Goal: Book appointment/travel/reservation

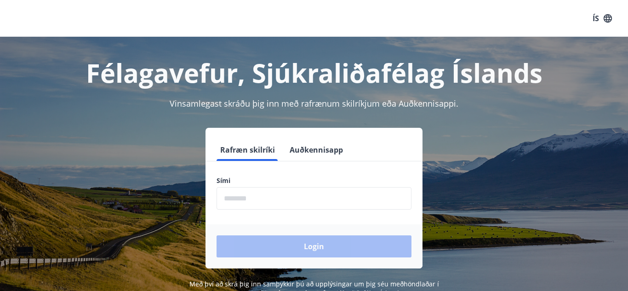
click at [243, 195] on input "phone" at bounding box center [314, 198] width 195 height 23
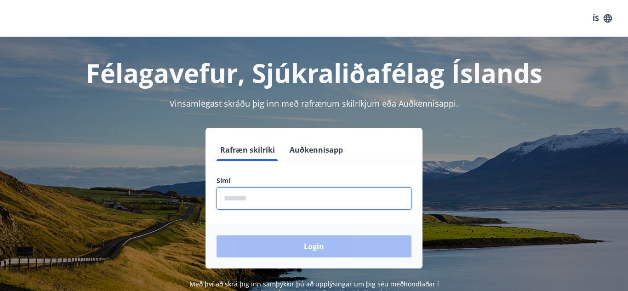
type input "********"
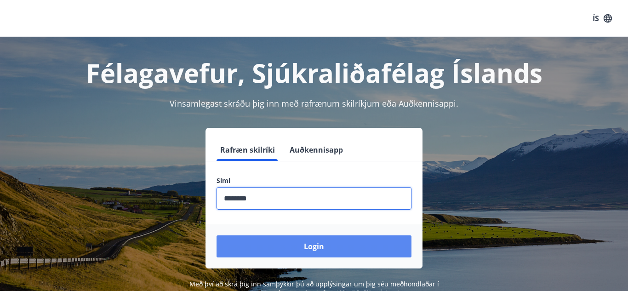
click at [282, 248] on button "Login" at bounding box center [314, 247] width 195 height 22
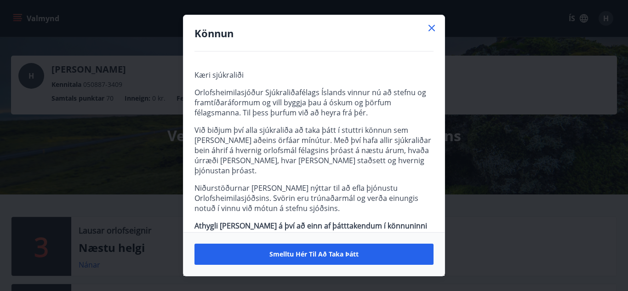
click at [431, 28] on icon at bounding box center [432, 28] width 6 height 6
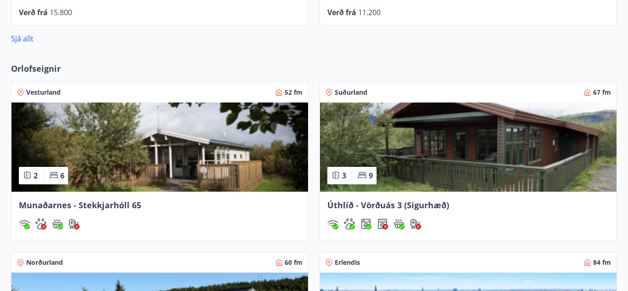
scroll to position [614, 0]
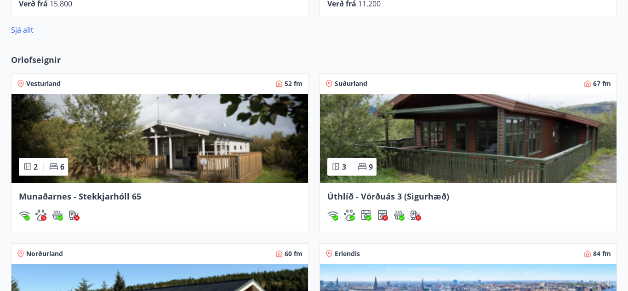
click at [97, 197] on span "Munaðarnes - Stekkjarhóll 65" at bounding box center [80, 196] width 122 height 11
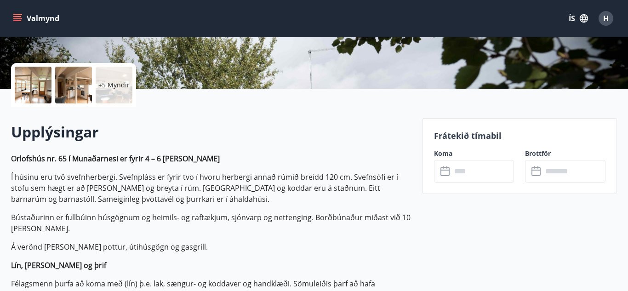
scroll to position [190, 0]
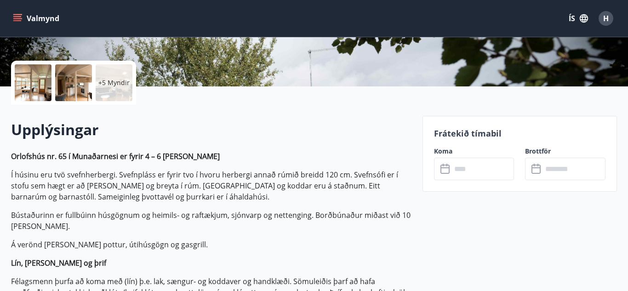
click at [466, 167] on input "text" at bounding box center [483, 169] width 63 height 23
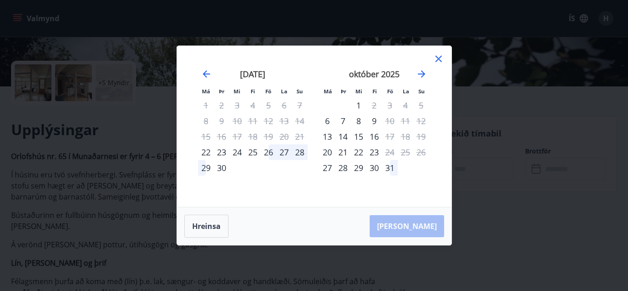
click at [439, 53] on icon at bounding box center [438, 58] width 11 height 11
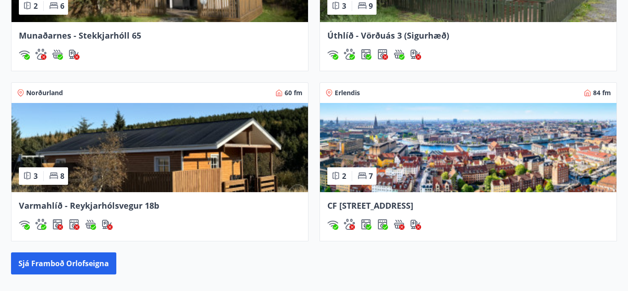
scroll to position [777, 0]
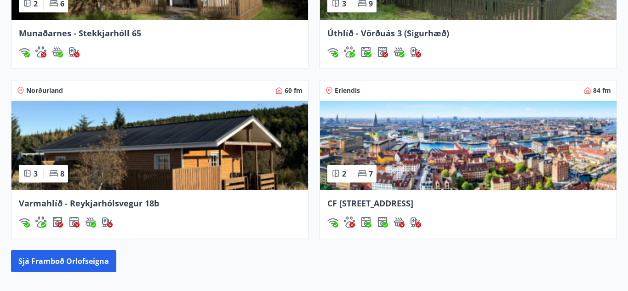
click at [144, 207] on span "Varmahlíð - Reykjarhólsvegur 18b" at bounding box center [89, 203] width 140 height 11
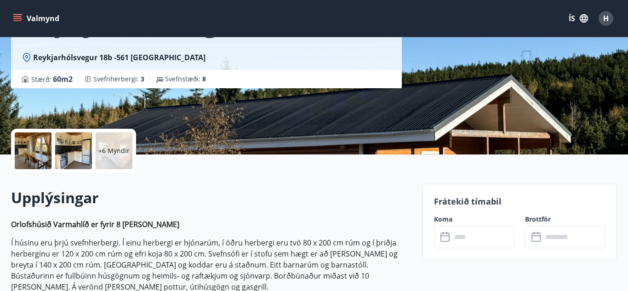
scroll to position [123, 0]
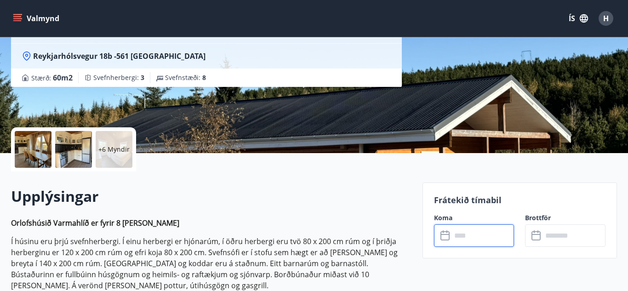
click at [455, 230] on input "text" at bounding box center [483, 235] width 63 height 23
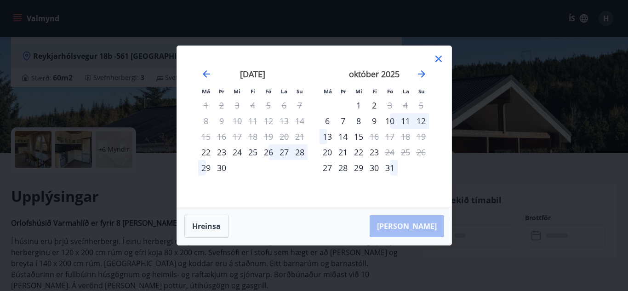
click at [441, 61] on icon at bounding box center [439, 59] width 6 height 6
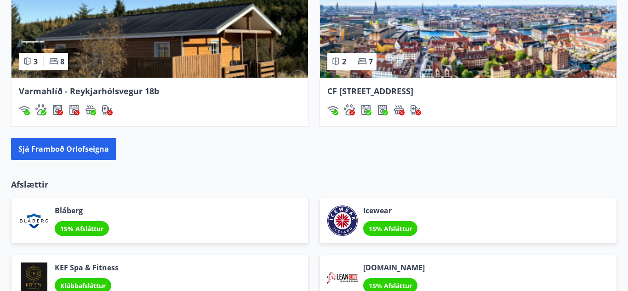
scroll to position [887, 0]
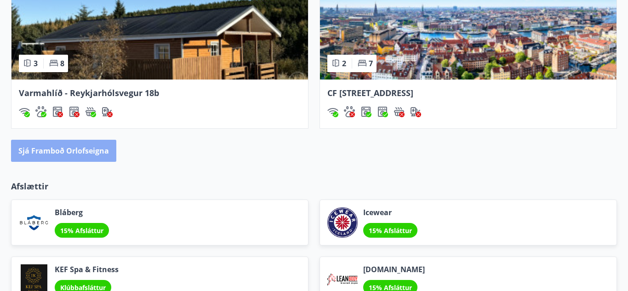
click at [74, 144] on button "Sjá framboð orlofseigna" at bounding box center [63, 151] width 105 height 22
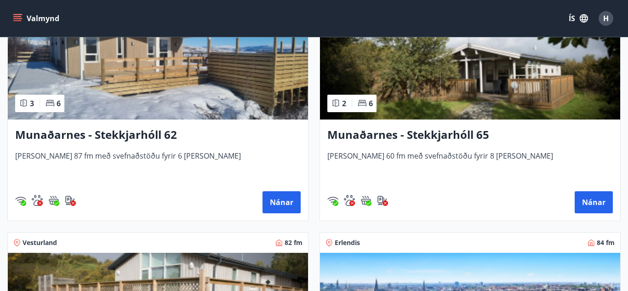
scroll to position [222, 0]
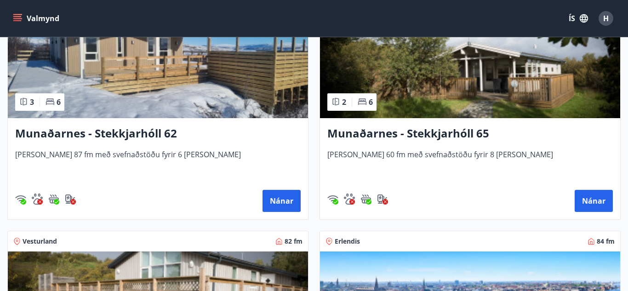
click at [78, 135] on h3 "Munaðarnes - Stekkjarhóll 62" at bounding box center [158, 134] width 286 height 17
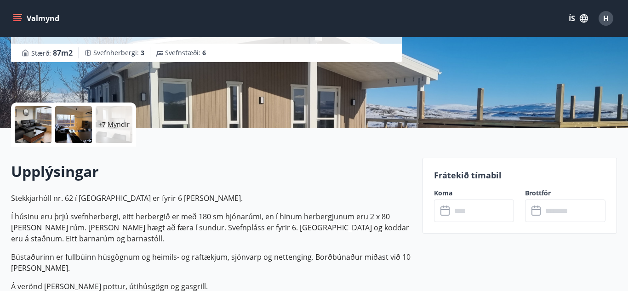
scroll to position [150, 0]
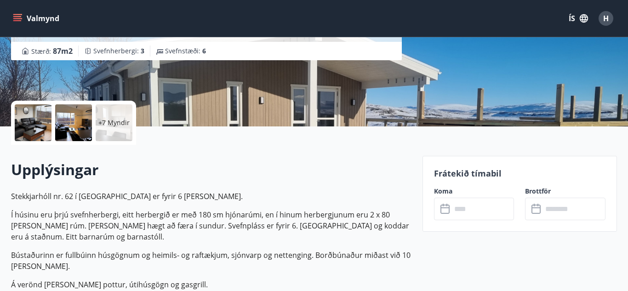
click at [455, 210] on input "text" at bounding box center [483, 209] width 63 height 23
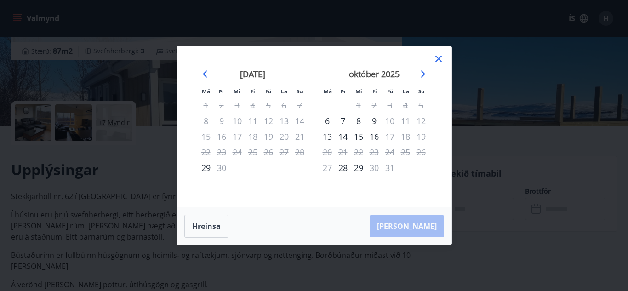
click at [438, 57] on icon at bounding box center [438, 58] width 11 height 11
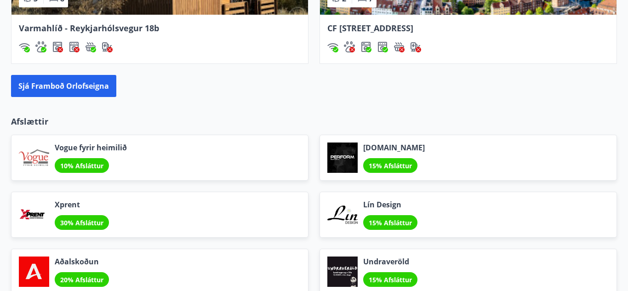
scroll to position [950, 0]
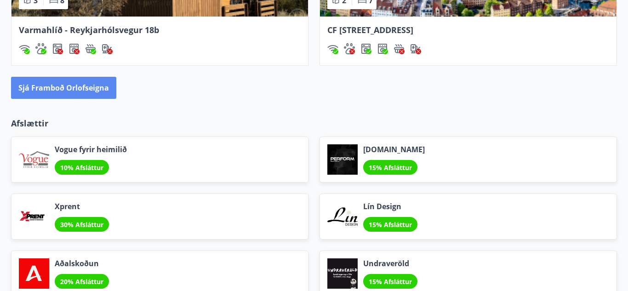
click at [97, 94] on button "Sjá framboð orlofseigna" at bounding box center [63, 88] width 105 height 22
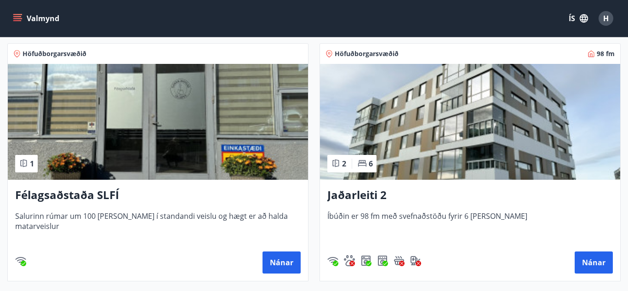
scroll to position [660, 0]
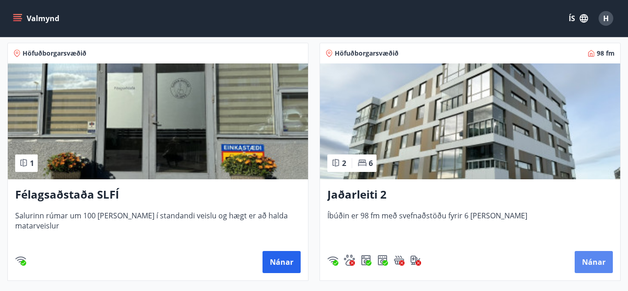
click at [594, 267] on button "Nánar" at bounding box center [594, 262] width 38 height 22
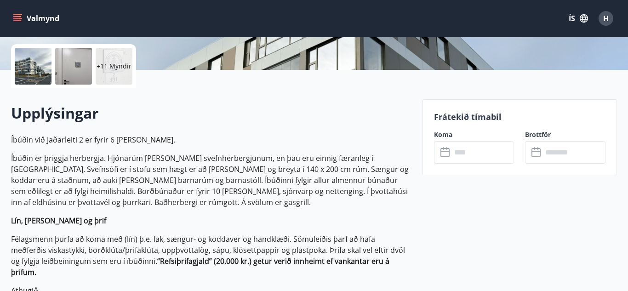
scroll to position [207, 0]
click at [502, 156] on input "text" at bounding box center [483, 152] width 63 height 23
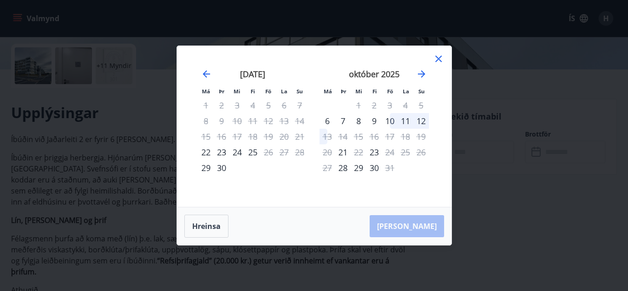
click at [438, 54] on icon at bounding box center [438, 58] width 11 height 11
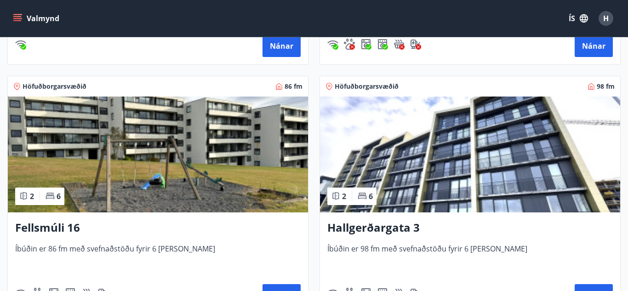
scroll to position [877, 0]
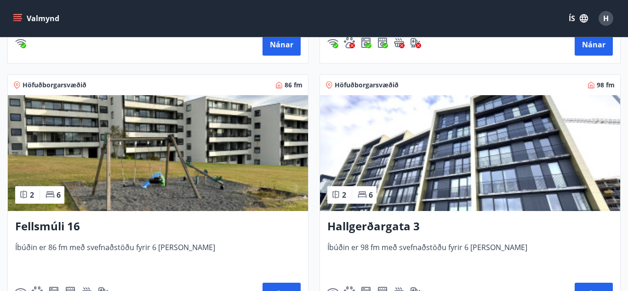
click at [347, 227] on h3 "Hallgerðargata 3" at bounding box center [471, 227] width 286 height 17
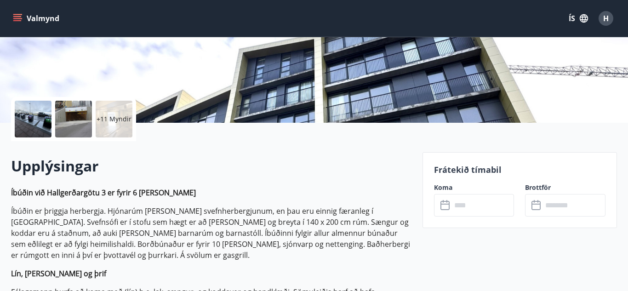
scroll to position [154, 0]
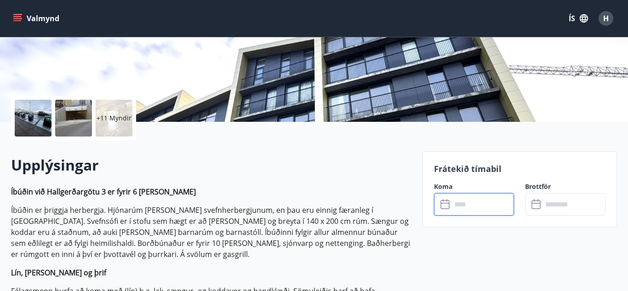
click at [462, 198] on input "text" at bounding box center [483, 204] width 63 height 23
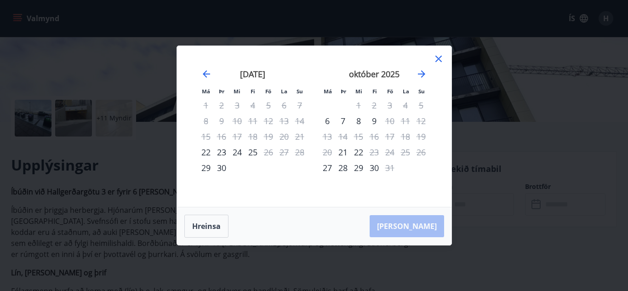
click at [438, 56] on icon at bounding box center [438, 58] width 11 height 11
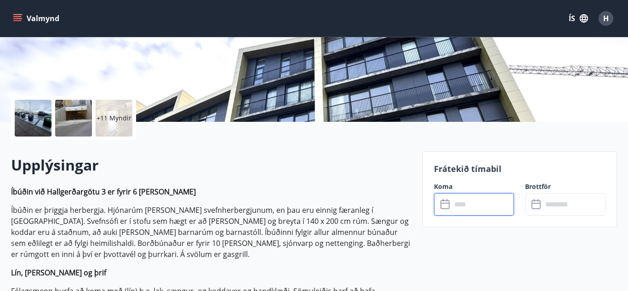
scroll to position [0, 0]
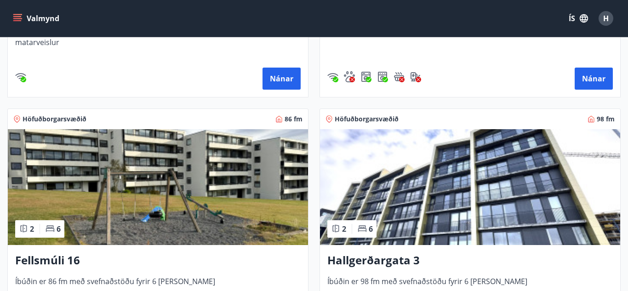
scroll to position [846, 0]
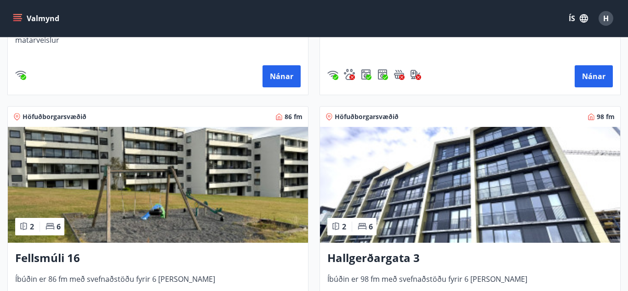
click at [56, 268] on div "Fellsmúli 16 Íbúðin er 86 fm með svefnaðstöðu fyrir 6 [PERSON_NAME] Nánar" at bounding box center [158, 293] width 300 height 101
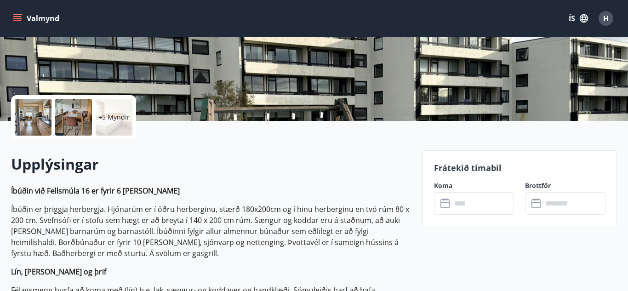
scroll to position [155, 0]
click at [478, 203] on input "text" at bounding box center [483, 203] width 63 height 23
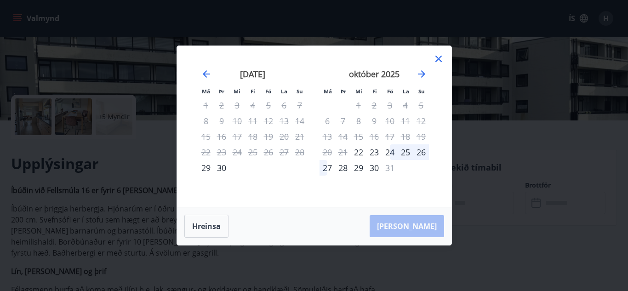
click at [436, 63] on icon at bounding box center [438, 58] width 11 height 11
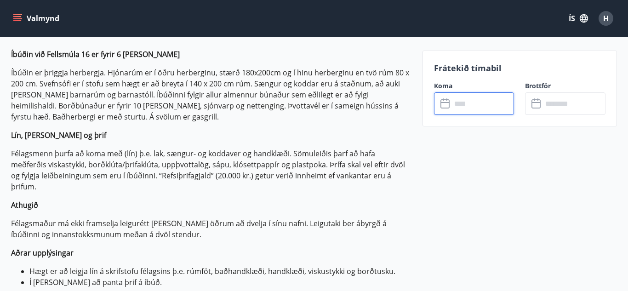
scroll to position [290, 0]
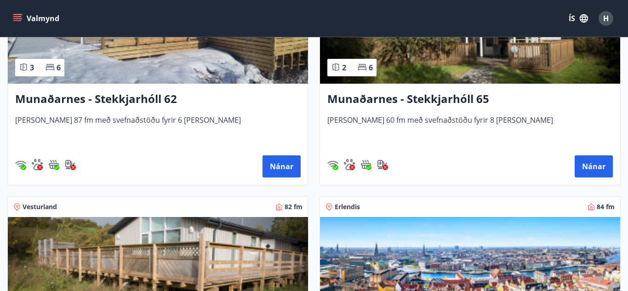
scroll to position [338, 0]
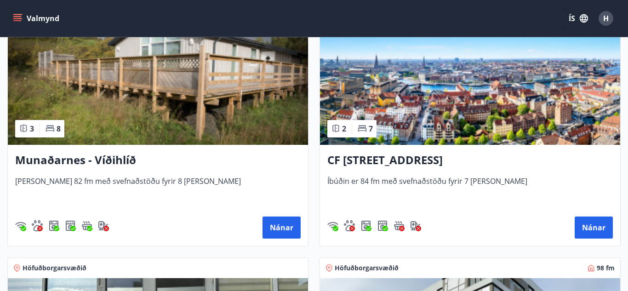
click at [97, 163] on h3 "Munaðarnes - Víðihlíð" at bounding box center [158, 160] width 286 height 17
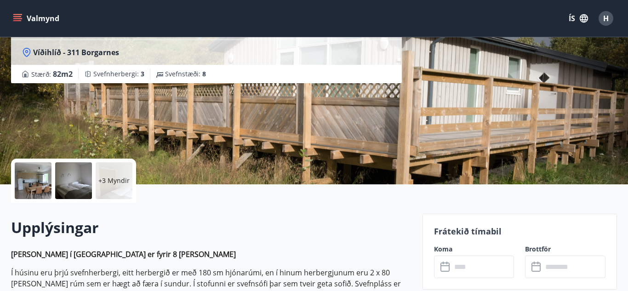
scroll to position [98, 0]
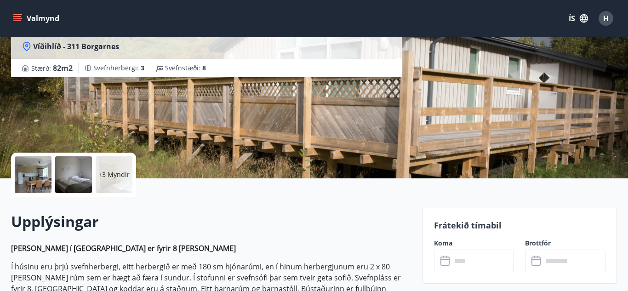
click at [499, 257] on input "text" at bounding box center [483, 261] width 63 height 23
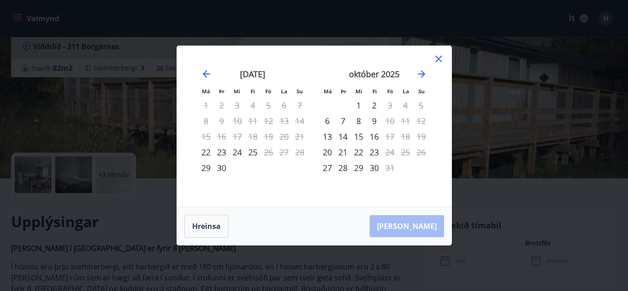
click at [436, 62] on icon at bounding box center [438, 58] width 11 height 11
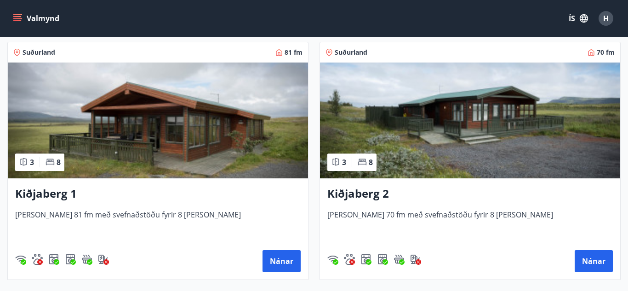
scroll to position [2018, 0]
